Goal: Task Accomplishment & Management: Use online tool/utility

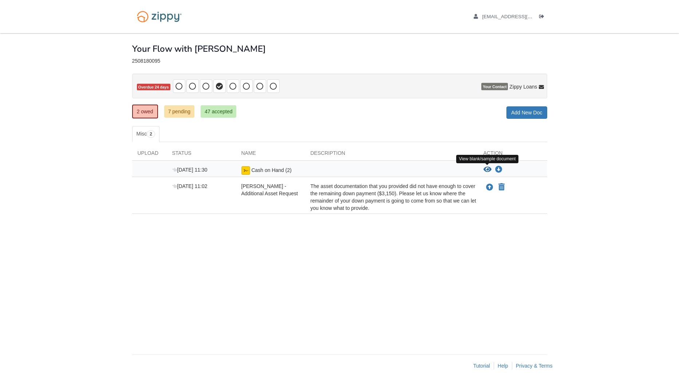
click at [488, 168] on icon "View Cash on Hand (2)" at bounding box center [487, 169] width 8 height 7
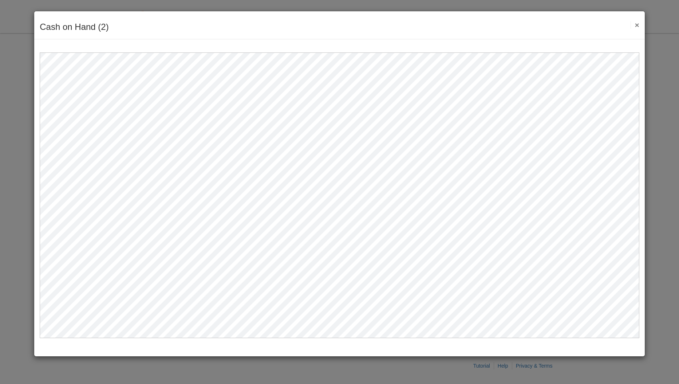
click at [636, 25] on button "×" at bounding box center [634, 25] width 8 height 8
